Goal: Information Seeking & Learning: Compare options

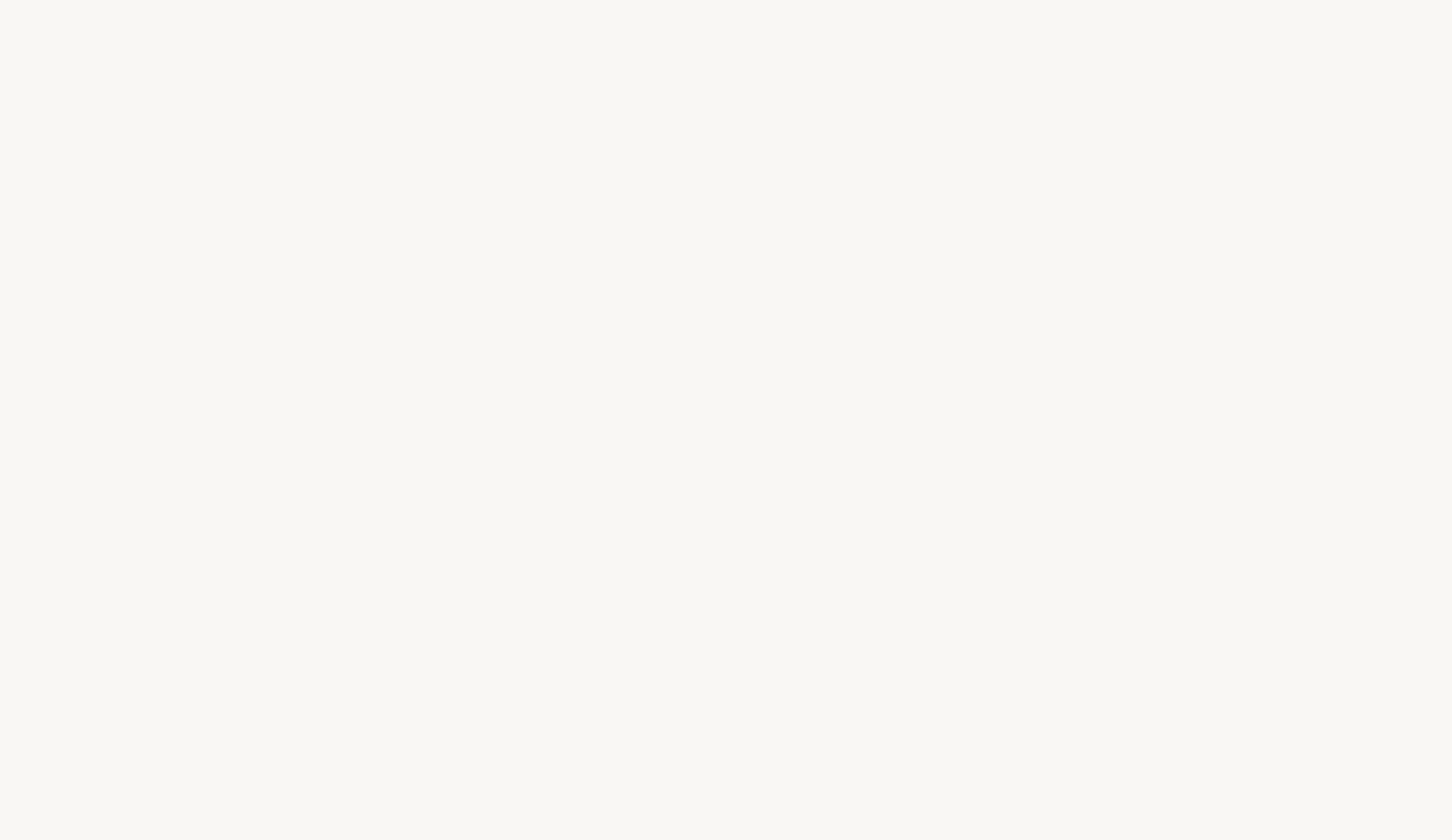
select select "ES"
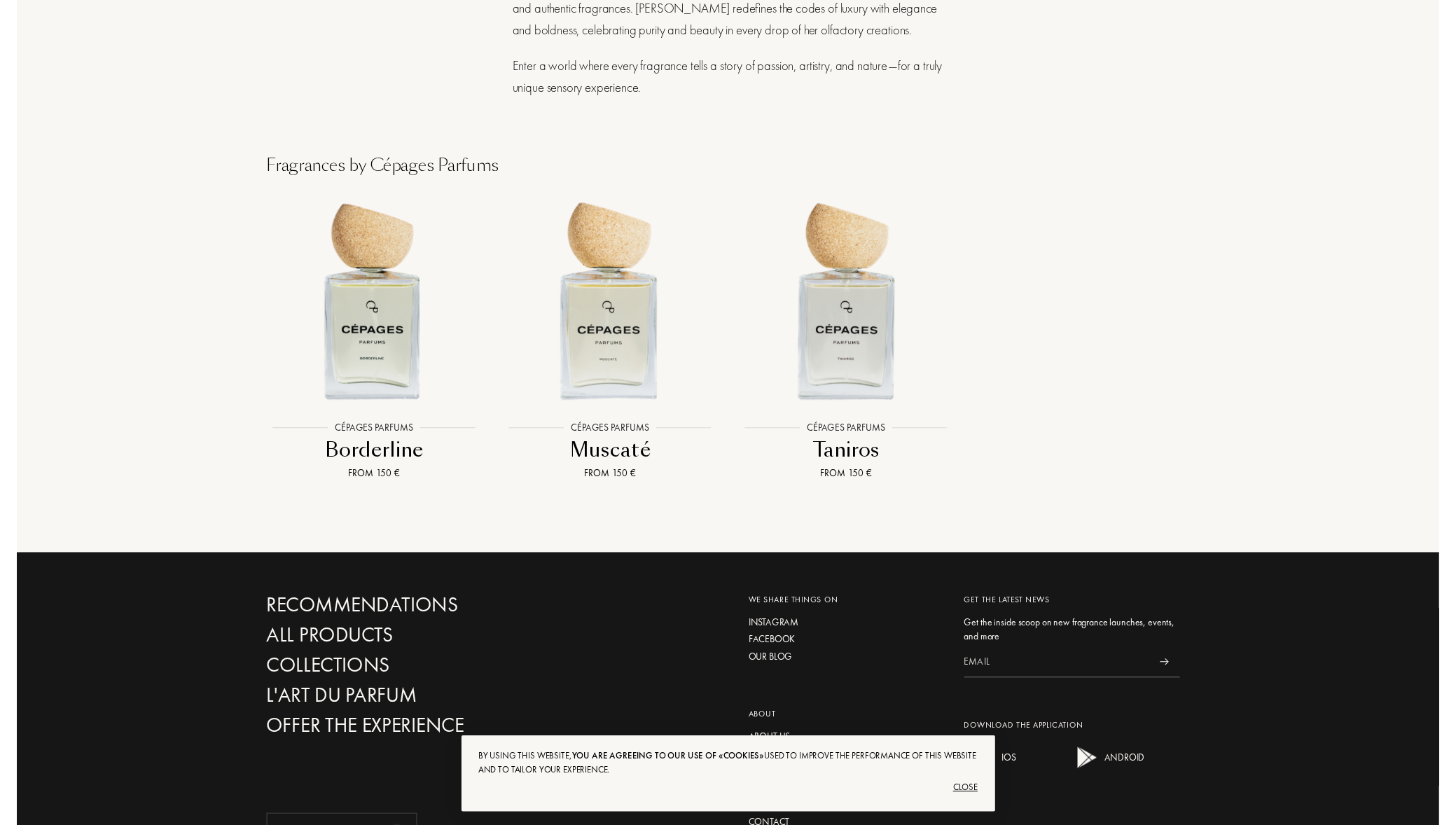
scroll to position [1532, 0]
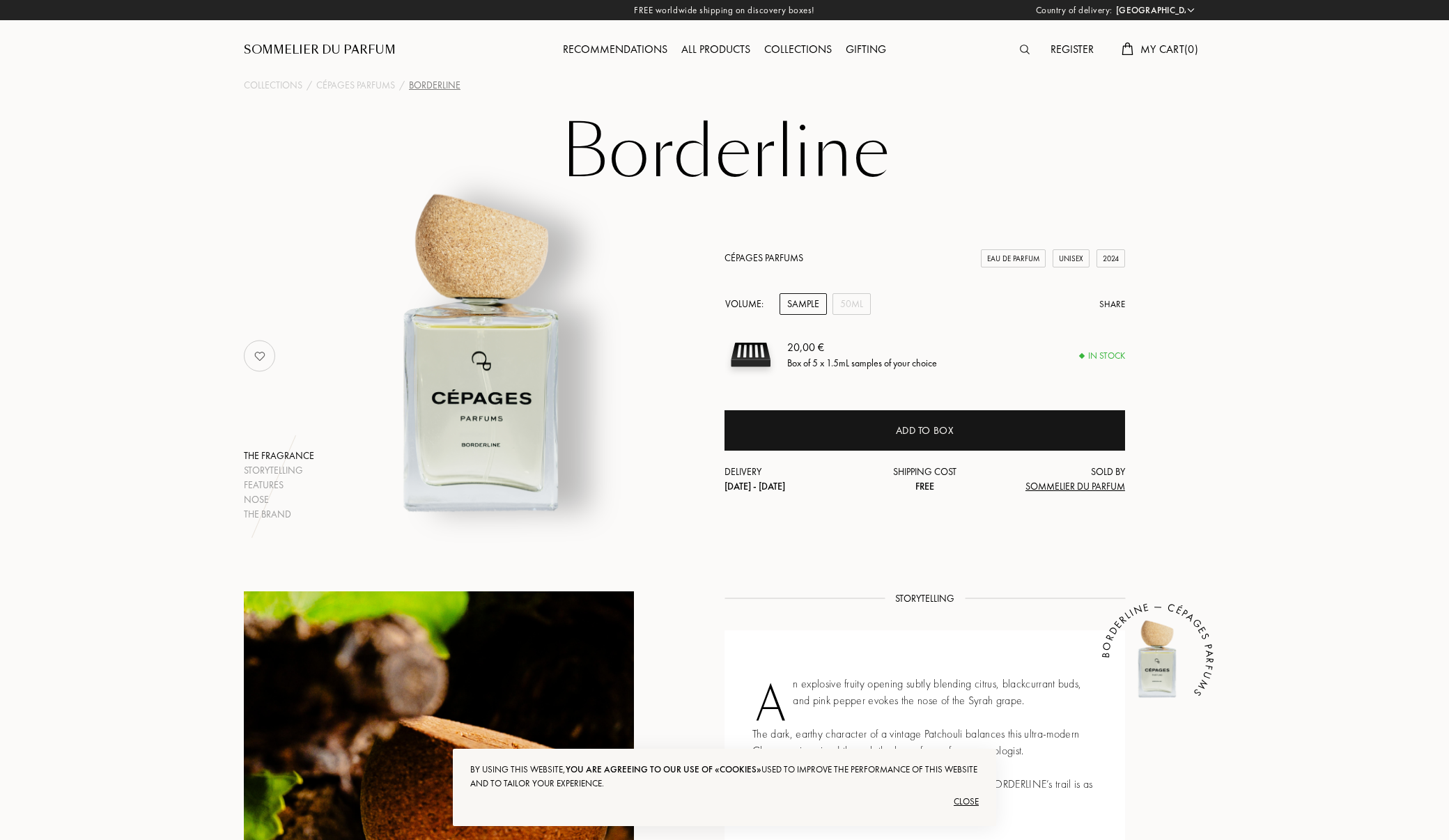
select select "ES"
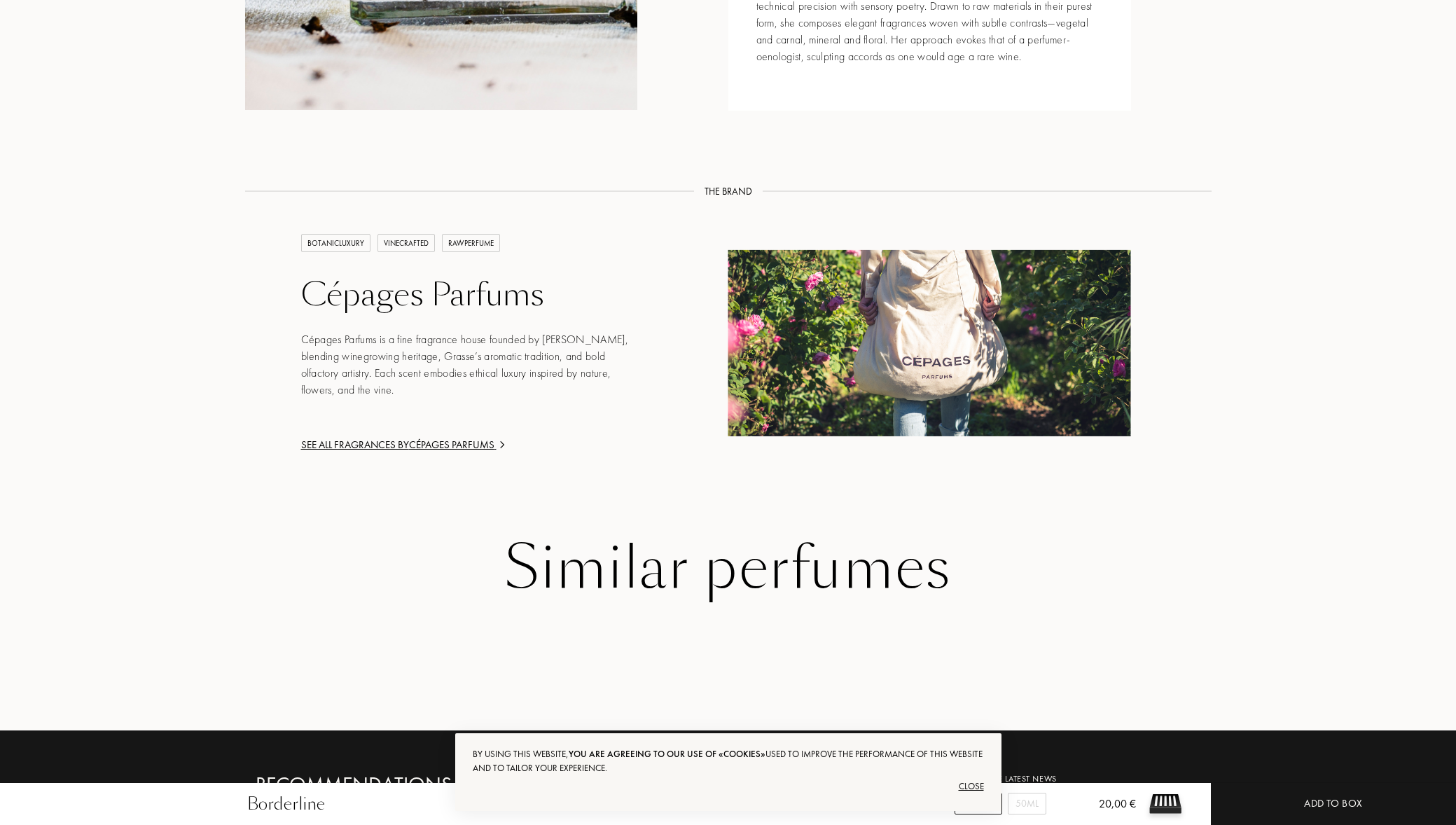
scroll to position [884, 0]
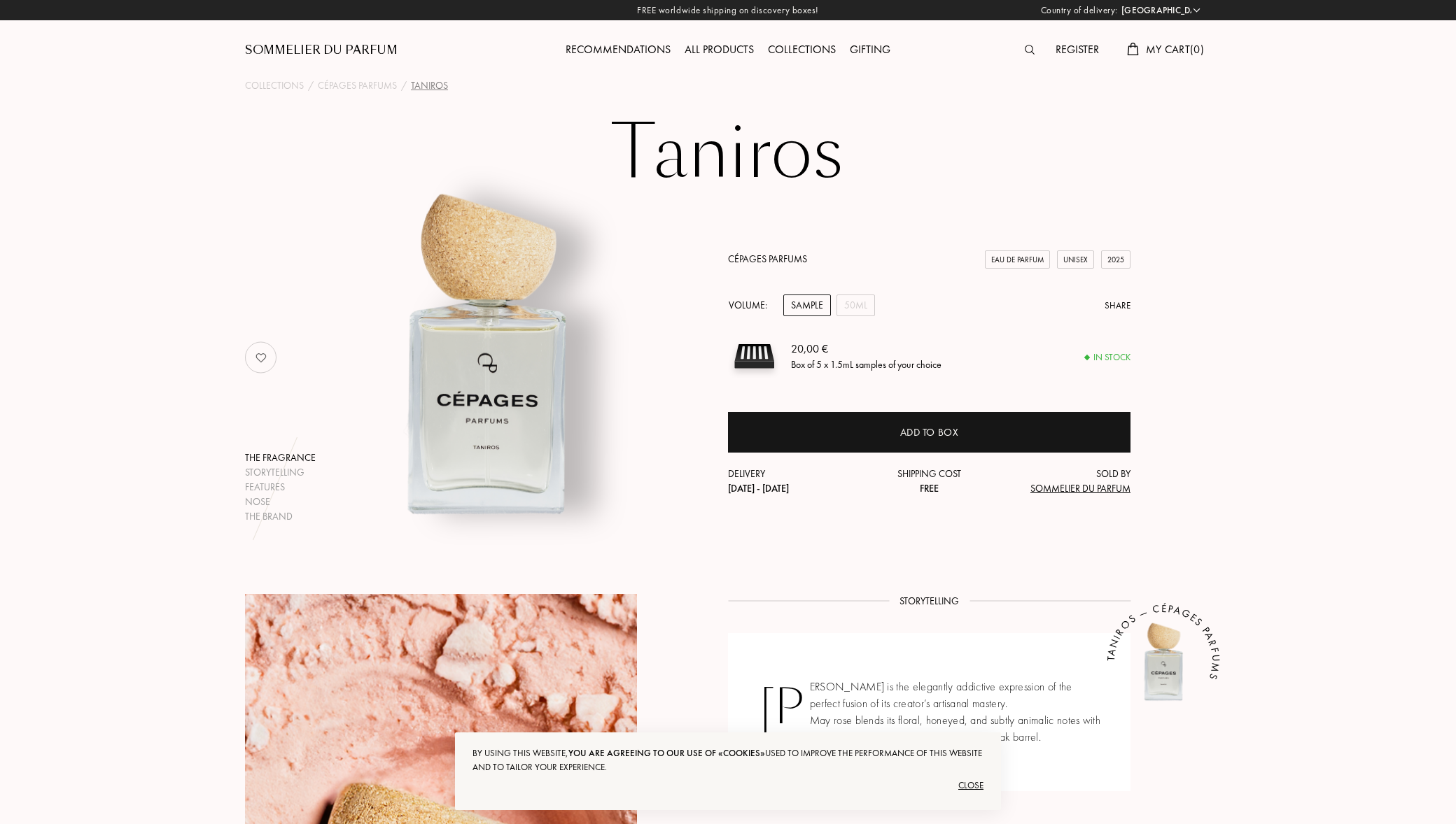
select select "ES"
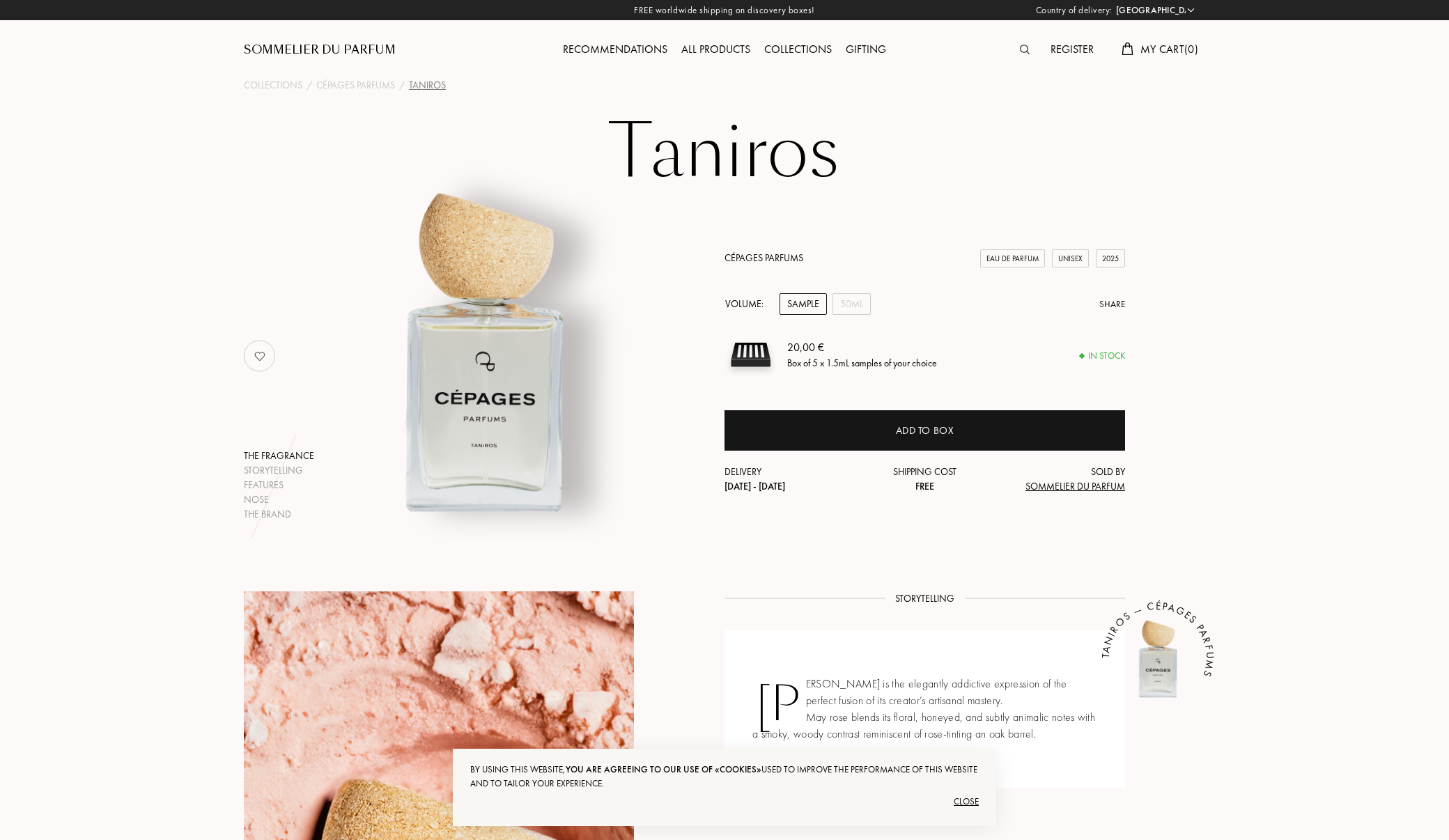
select select "ES"
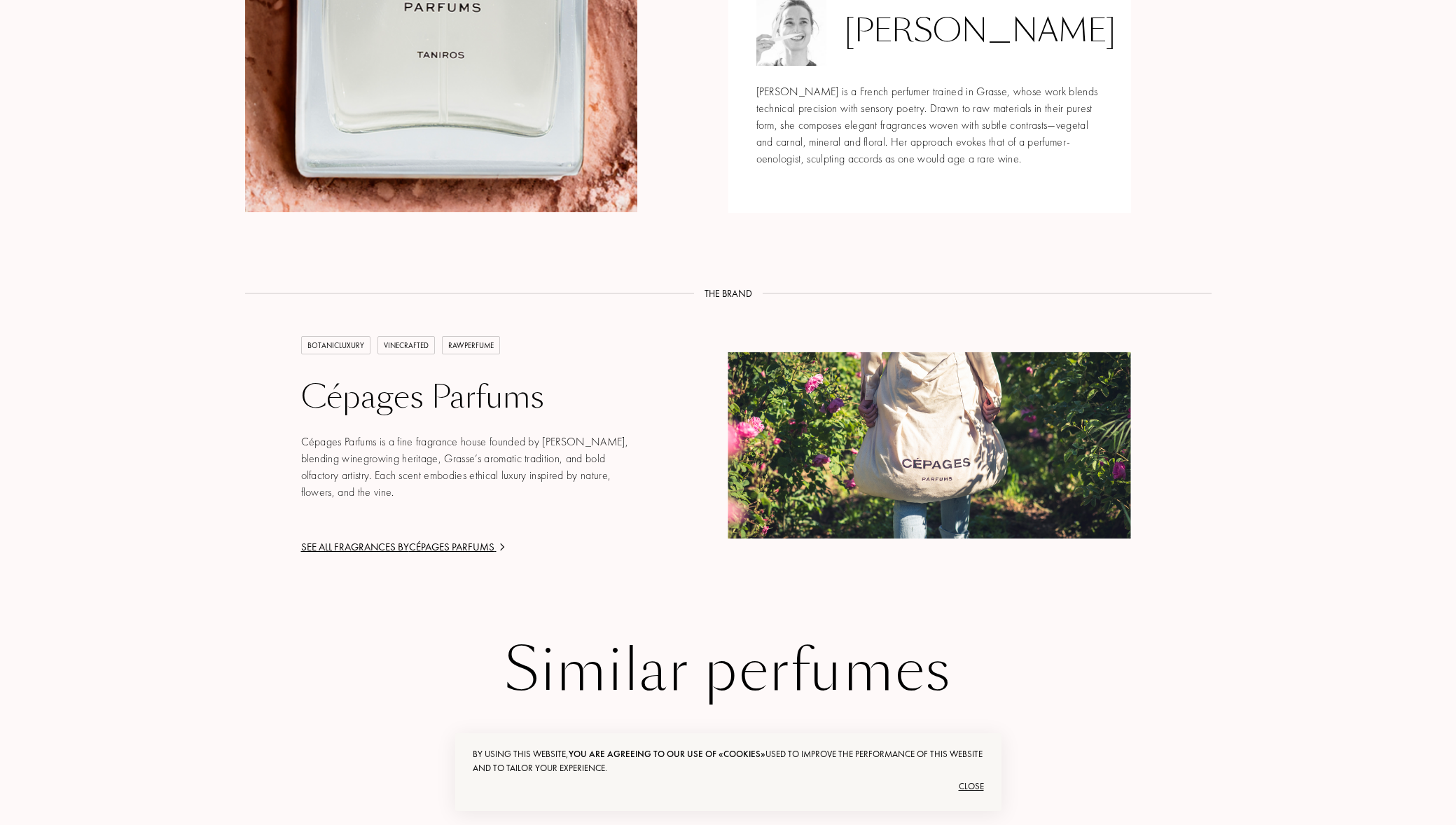
scroll to position [1935, 0]
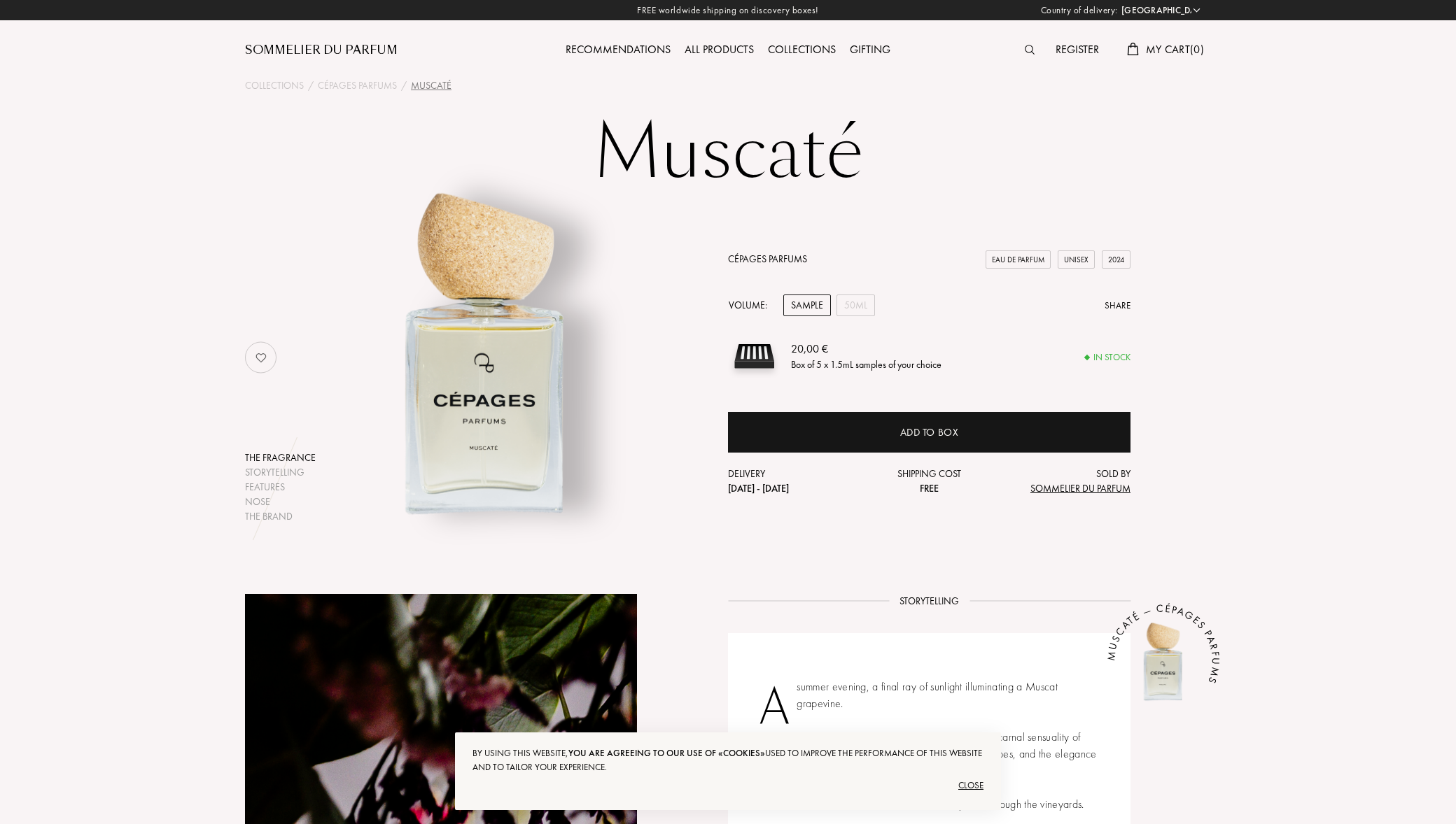
select select "ES"
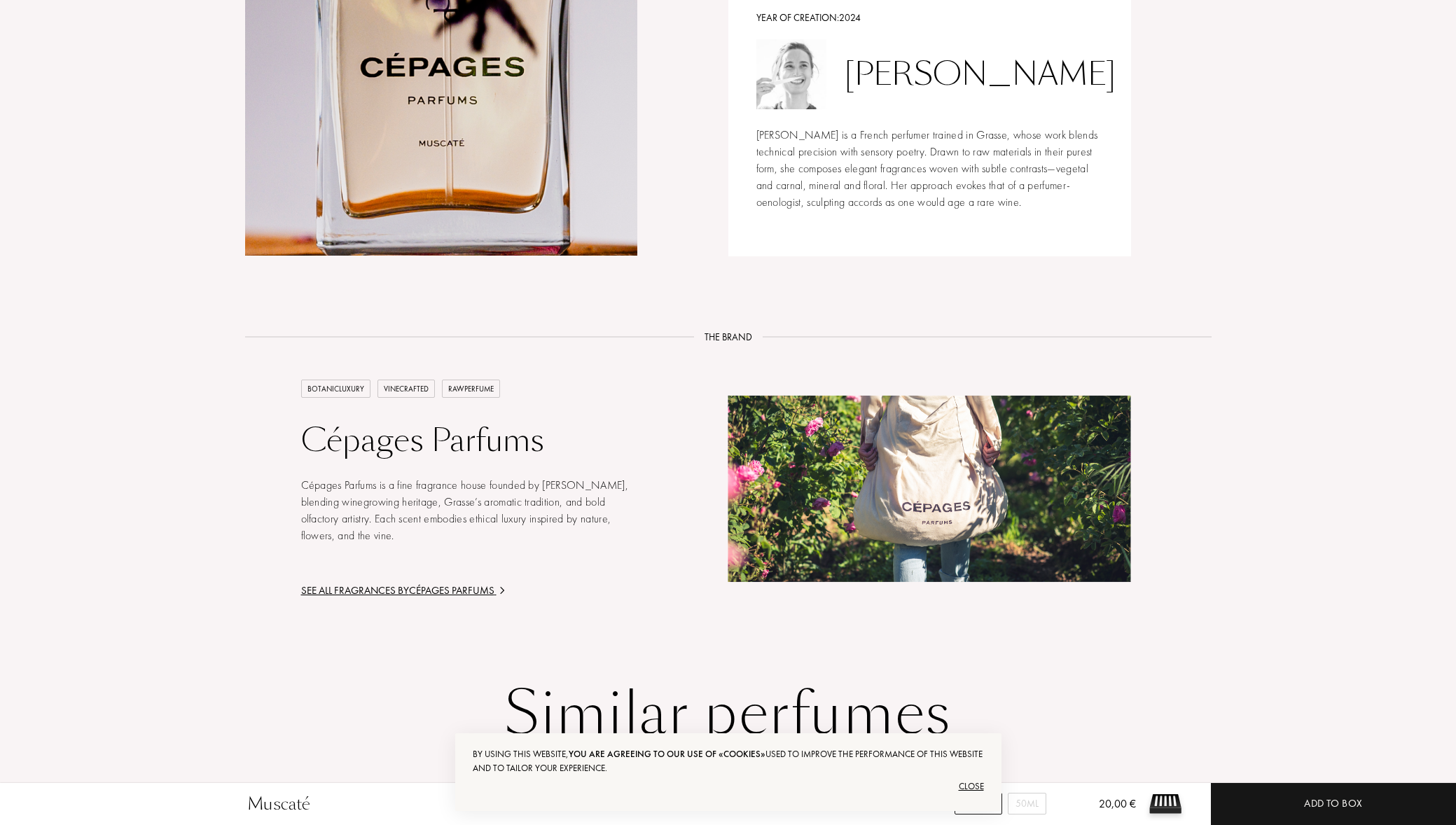
scroll to position [1966, 0]
